Goal: Task Accomplishment & Management: Manage account settings

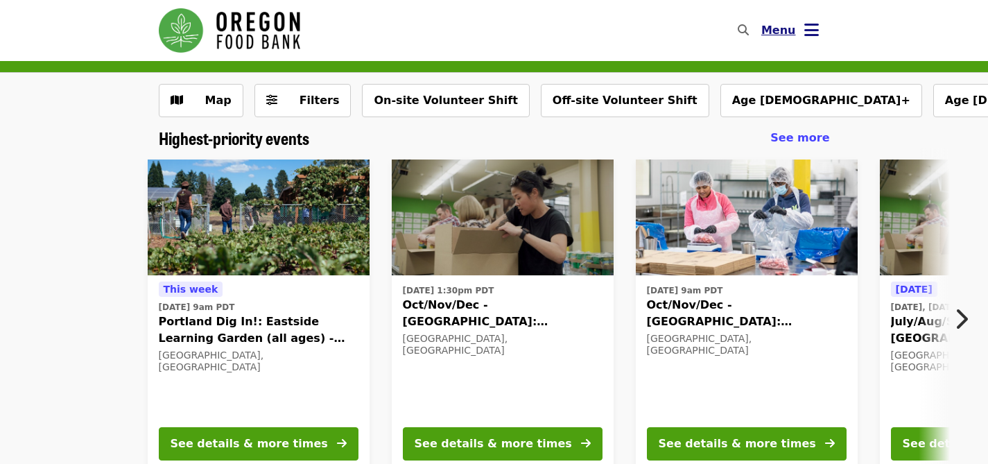
click at [813, 31] on icon "bars icon" at bounding box center [811, 30] width 15 height 20
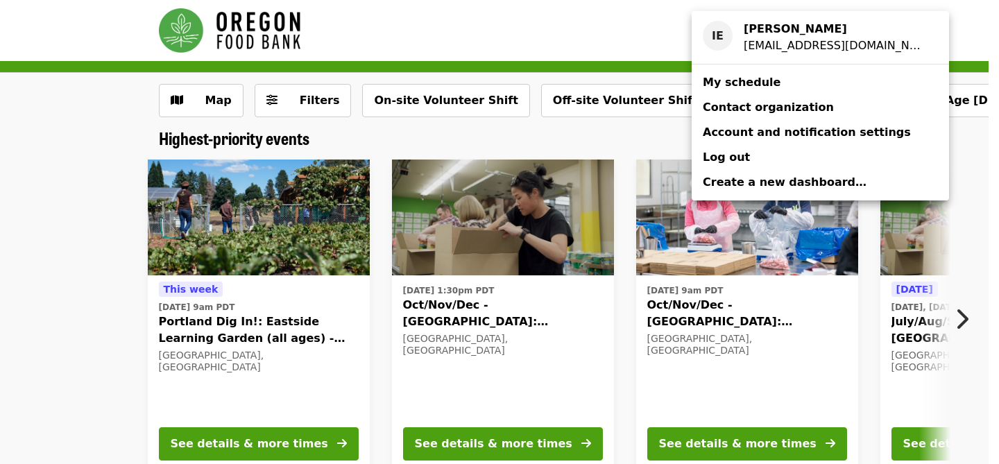
click at [734, 80] on span "My schedule" at bounding box center [742, 82] width 78 height 13
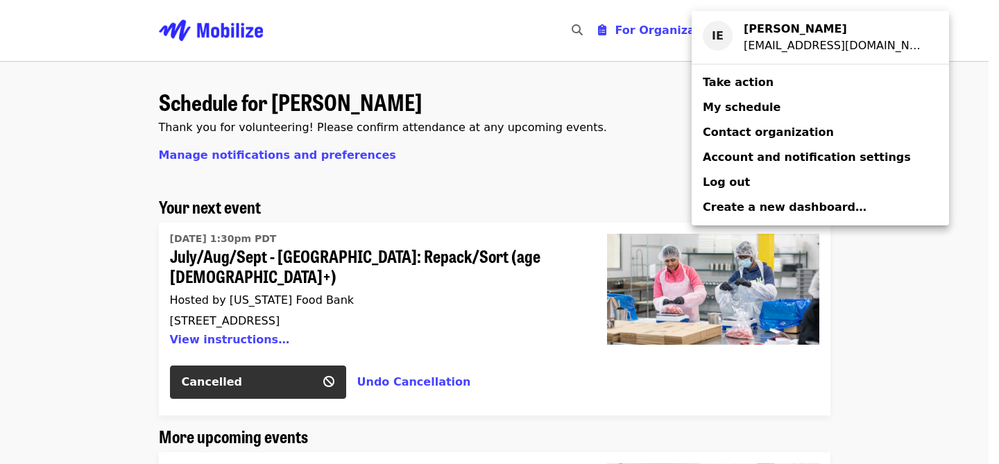
click at [970, 230] on div "Account menu" at bounding box center [499, 232] width 999 height 464
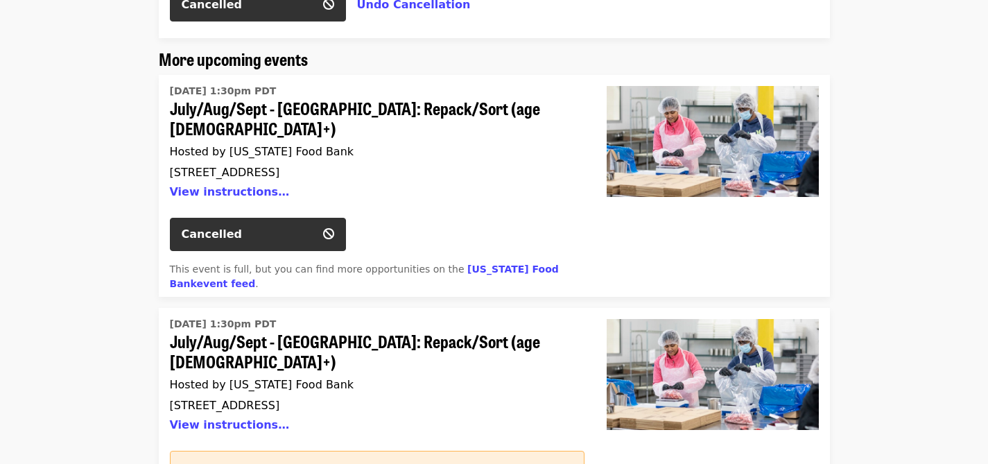
scroll to position [494, 0]
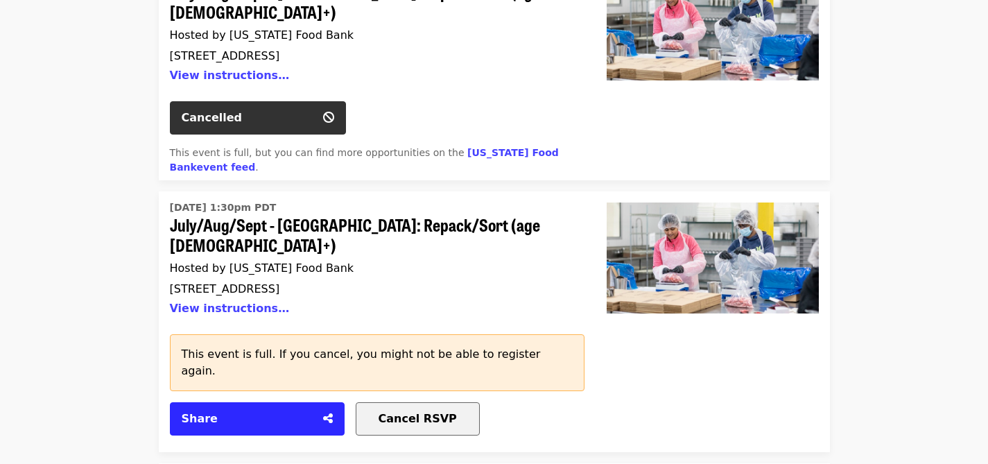
click at [408, 412] on span "Cancel RSVP" at bounding box center [418, 418] width 78 height 13
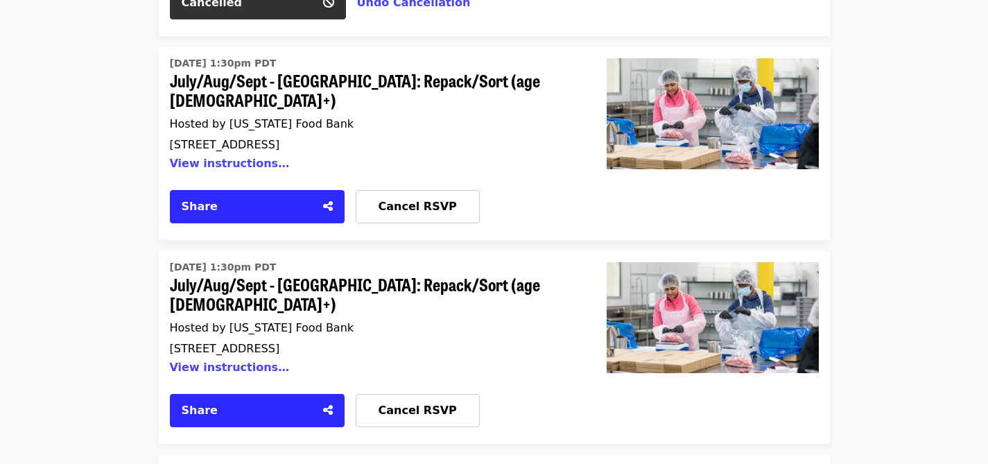
scroll to position [725, 0]
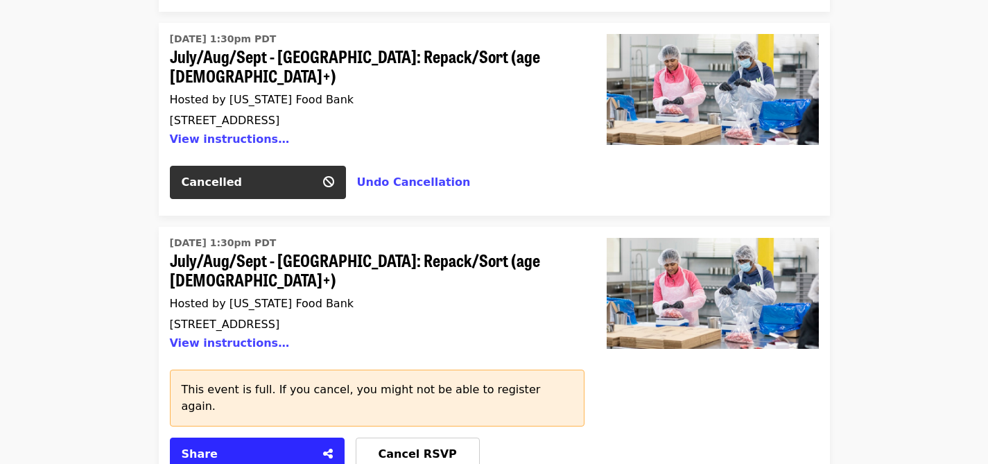
scroll to position [1187, 0]
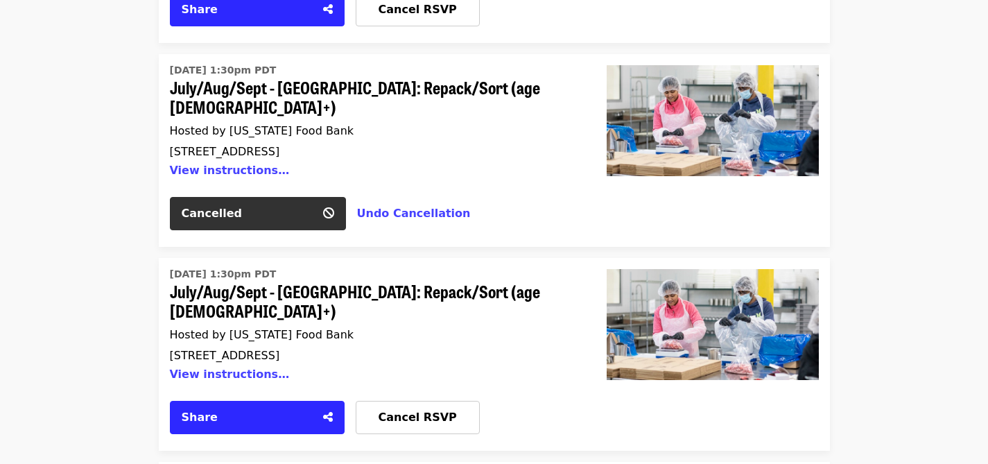
scroll to position [1594, 0]
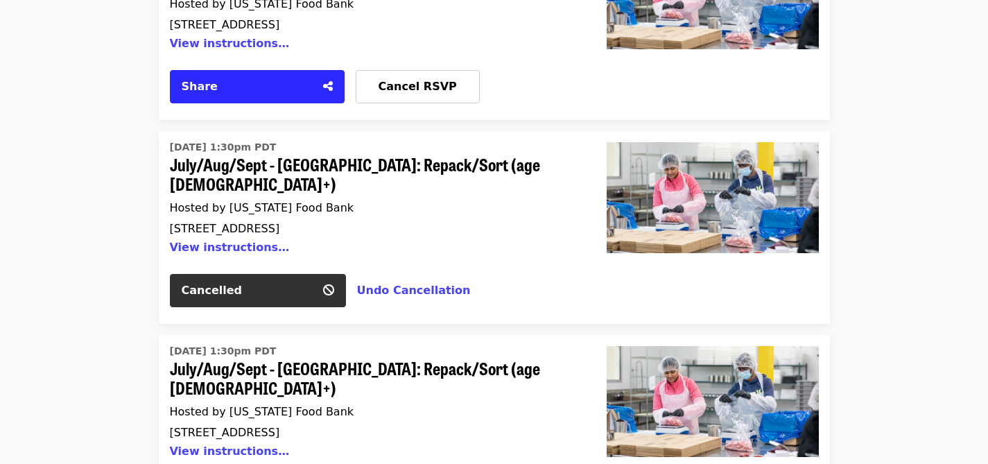
scroll to position [1941, 0]
